Goal: Information Seeking & Learning: Learn about a topic

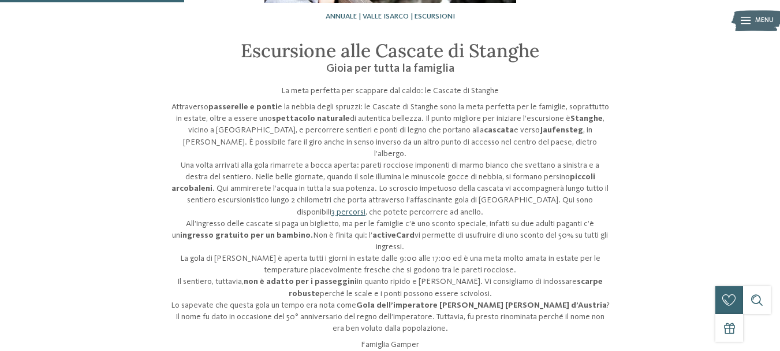
click at [366, 208] on link "3 percorsi" at bounding box center [349, 212] width 34 height 8
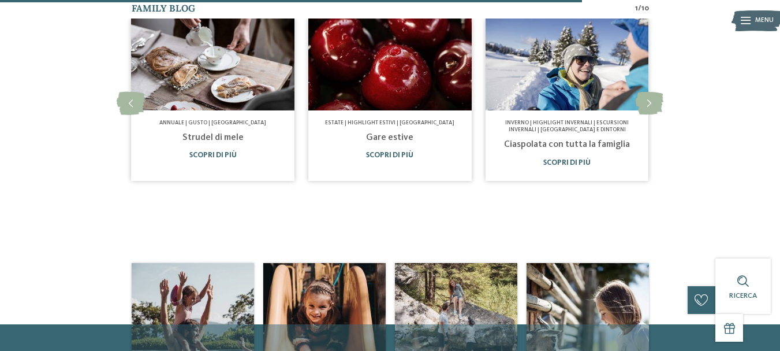
scroll to position [635, 0]
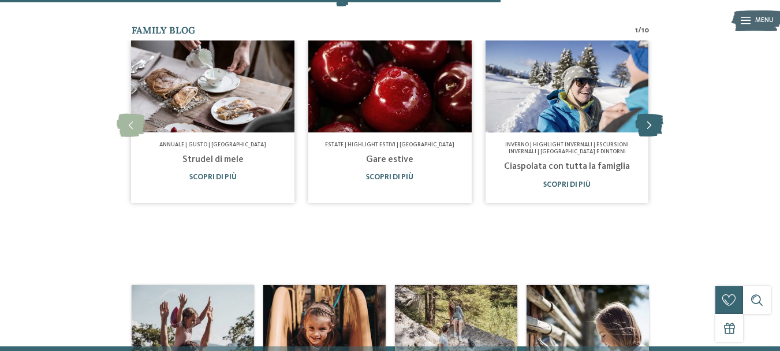
click at [650, 114] on icon at bounding box center [649, 125] width 28 height 23
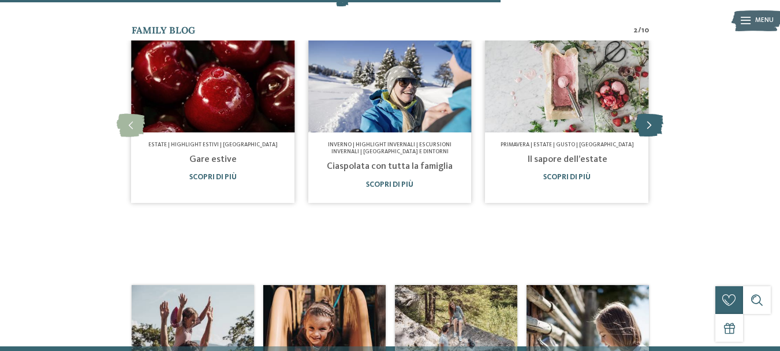
click at [650, 114] on icon at bounding box center [649, 125] width 28 height 23
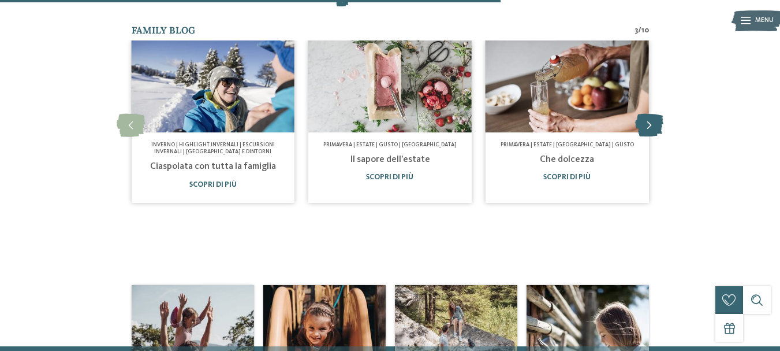
click at [650, 114] on icon at bounding box center [649, 125] width 28 height 23
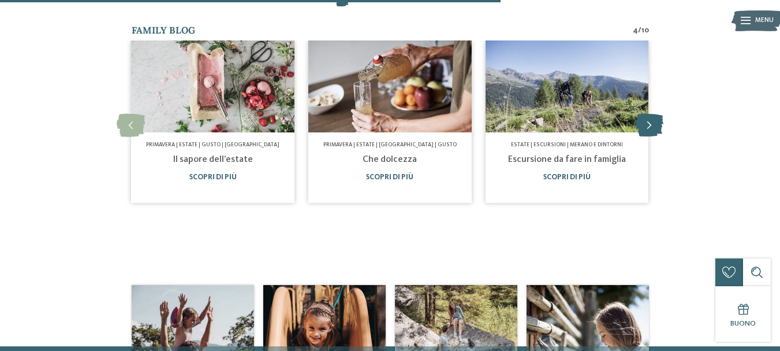
click at [650, 114] on icon at bounding box center [649, 125] width 28 height 23
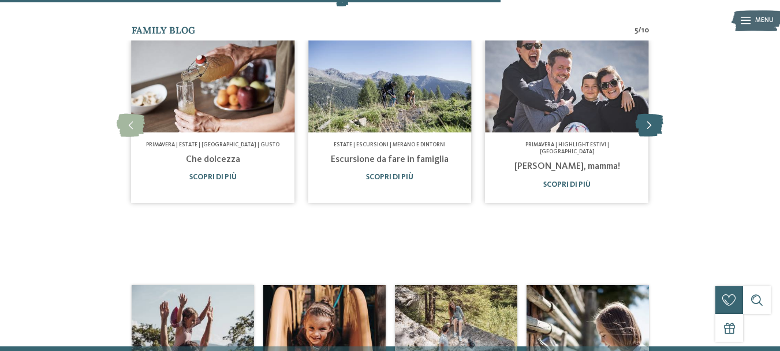
click at [650, 114] on icon at bounding box center [649, 125] width 28 height 23
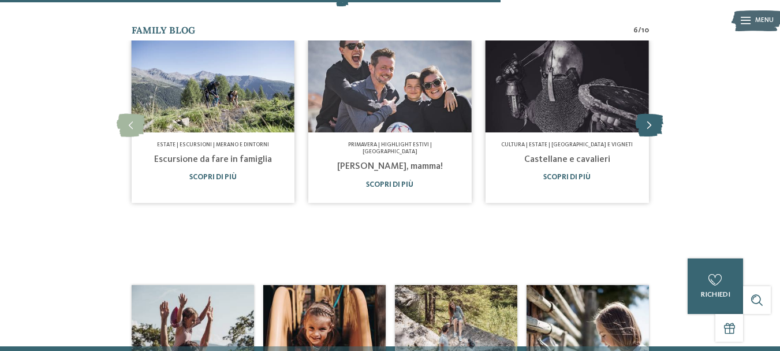
click at [652, 114] on icon at bounding box center [649, 125] width 28 height 23
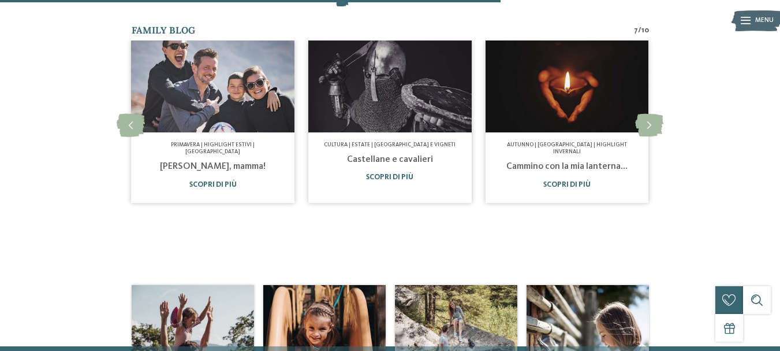
click at [585, 162] on link "Cammino con la mia lanterna..." at bounding box center [567, 166] width 121 height 9
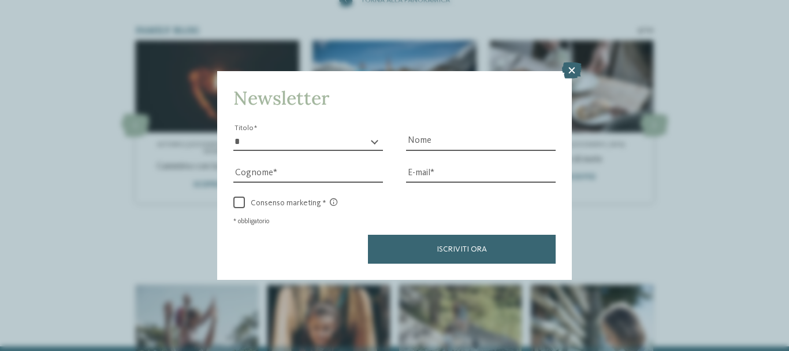
click at [570, 72] on icon at bounding box center [572, 70] width 20 height 16
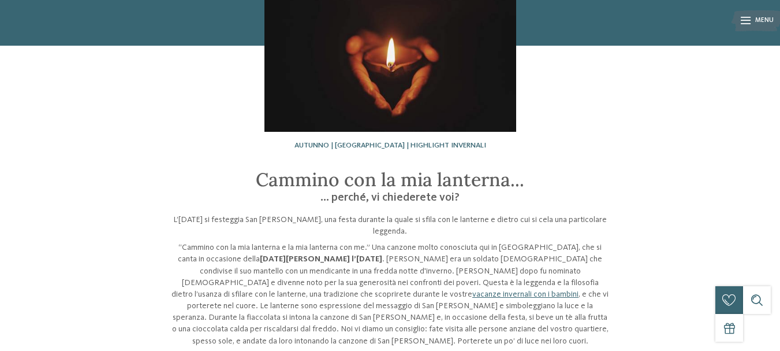
scroll to position [116, 0]
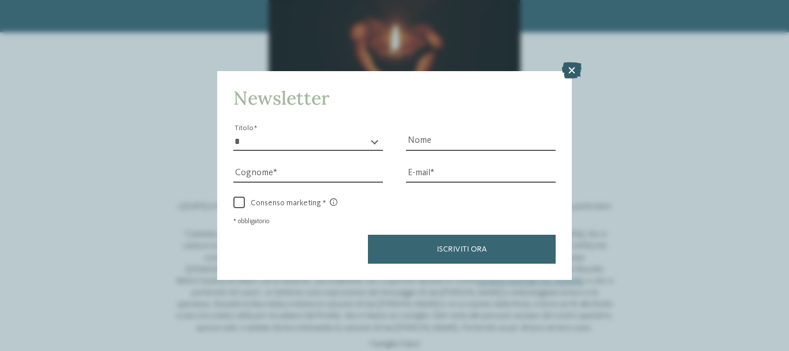
click at [572, 67] on icon at bounding box center [572, 70] width 20 height 16
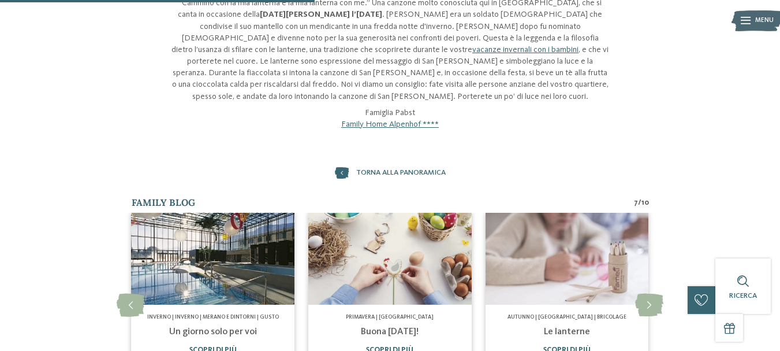
scroll to position [404, 0]
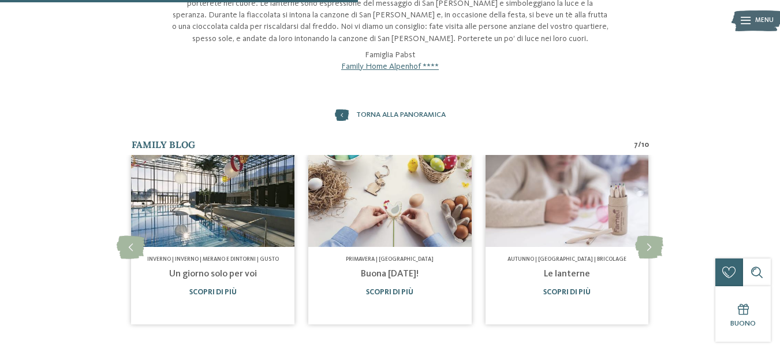
click at [202, 269] on link "Un giorno solo per voi" at bounding box center [213, 273] width 88 height 9
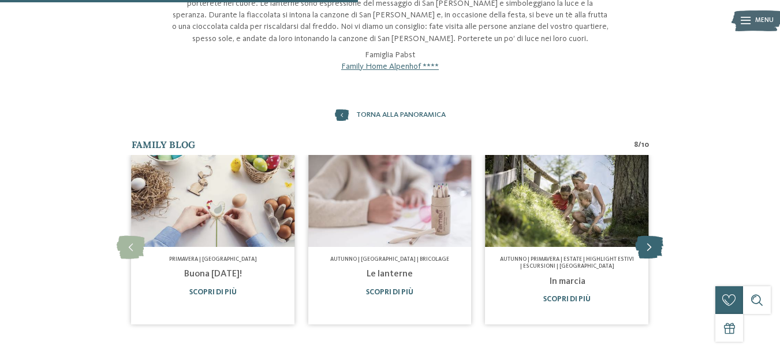
click at [657, 236] on icon at bounding box center [649, 247] width 28 height 23
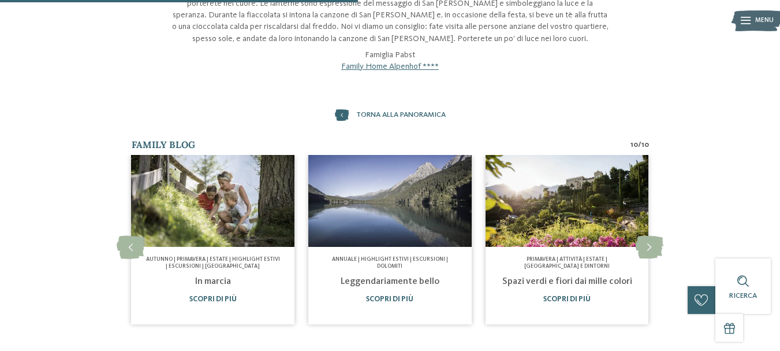
click at [355, 277] on link "Leggendariamente bello" at bounding box center [390, 281] width 99 height 9
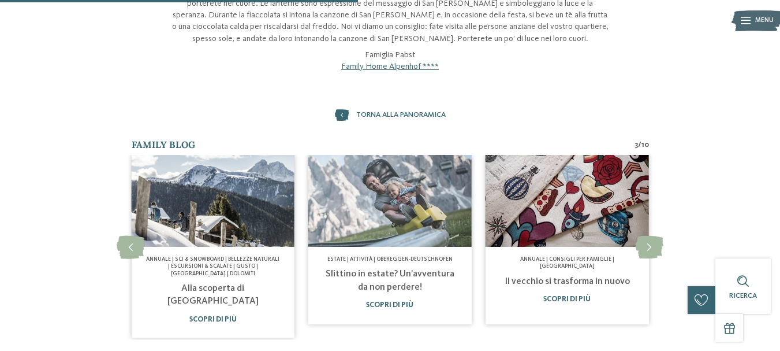
click at [601, 275] on h4 "Il vecchio si trasforma in nuovo" at bounding box center [568, 281] width 136 height 13
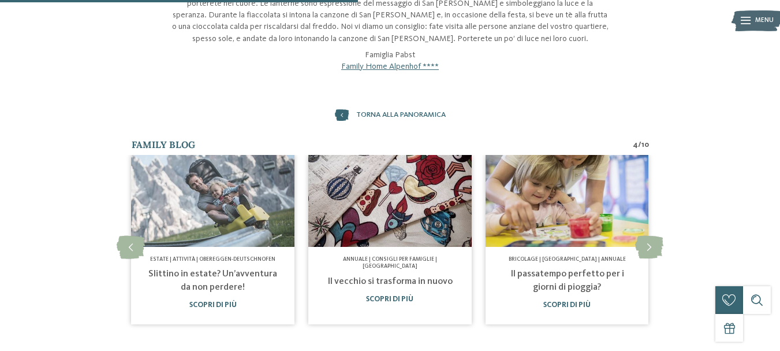
click at [370, 277] on link "Il vecchio si trasforma in nuovo" at bounding box center [390, 281] width 125 height 9
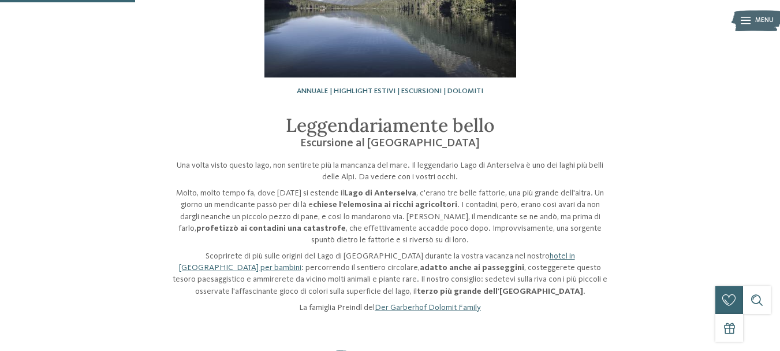
scroll to position [173, 0]
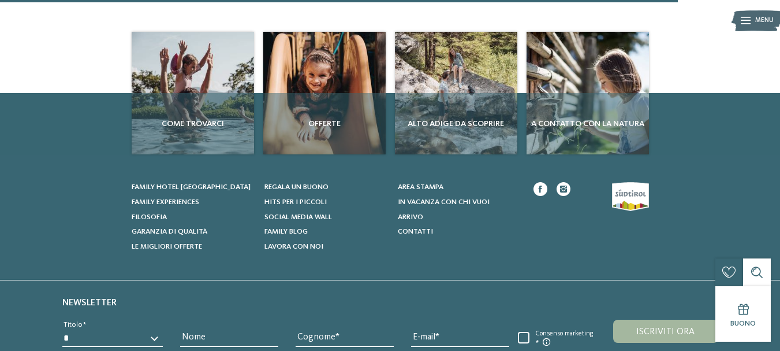
scroll to position [751, 0]
